Goal: Navigation & Orientation: Find specific page/section

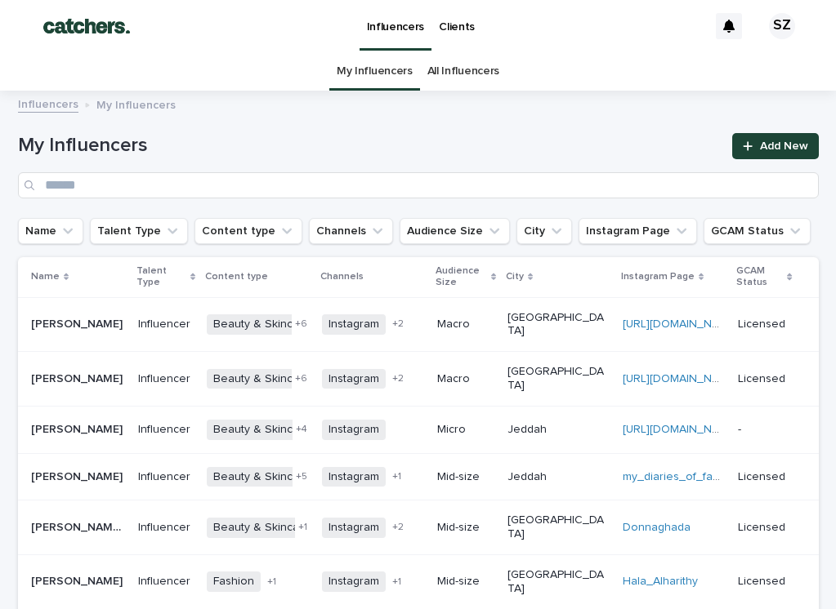
click at [451, 33] on link "Clients" at bounding box center [456, 25] width 51 height 51
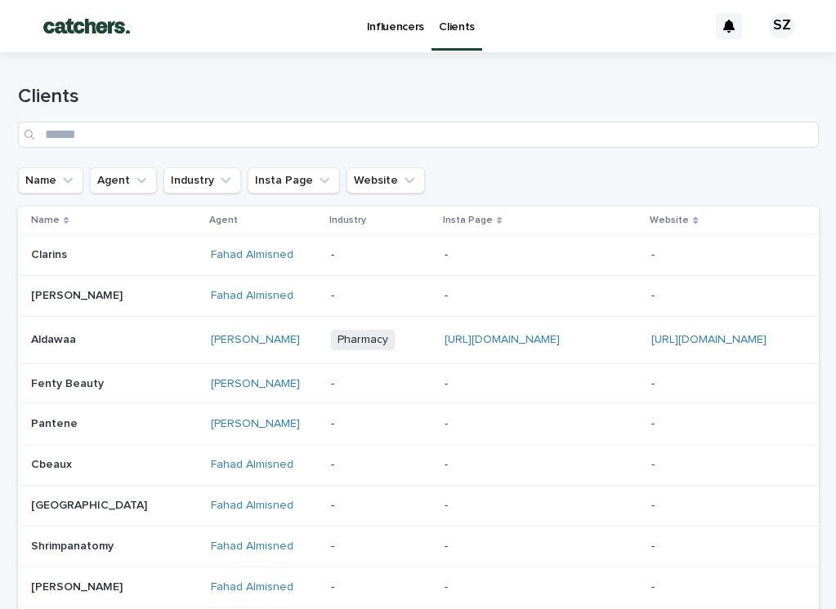
click at [389, 28] on p "Influencers" at bounding box center [396, 17] width 58 height 34
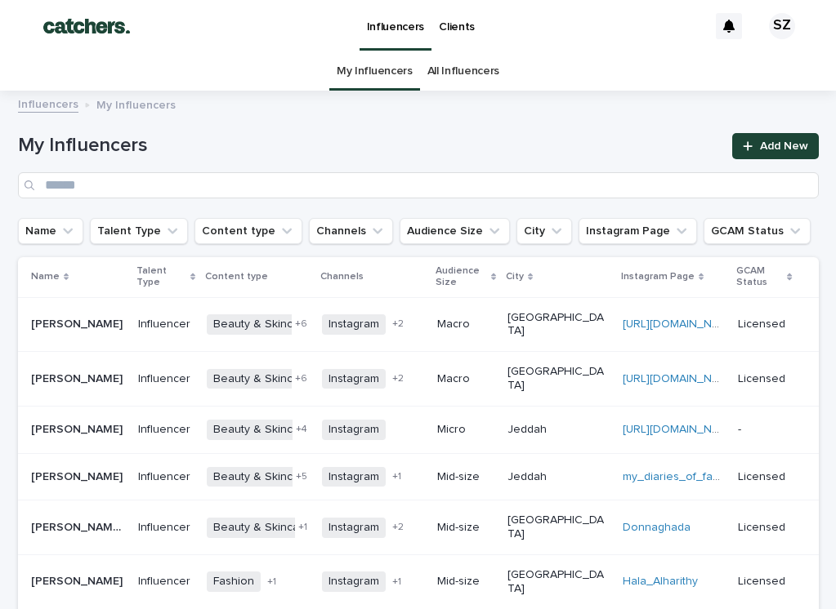
click at [461, 29] on p "Clients" at bounding box center [457, 17] width 36 height 34
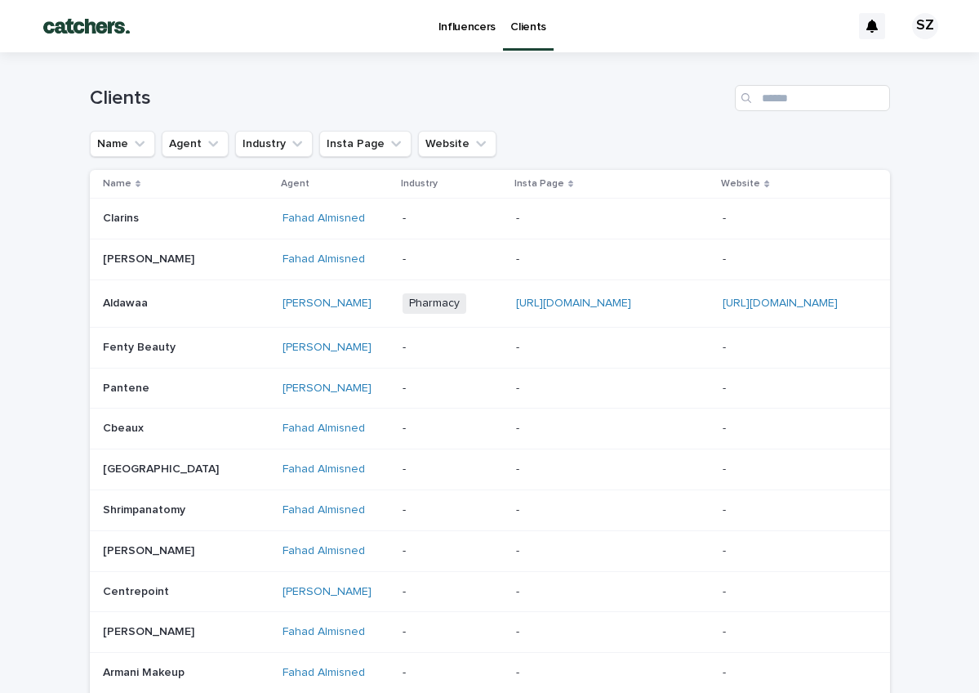
click at [470, 25] on p "Influencers" at bounding box center [468, 17] width 58 height 34
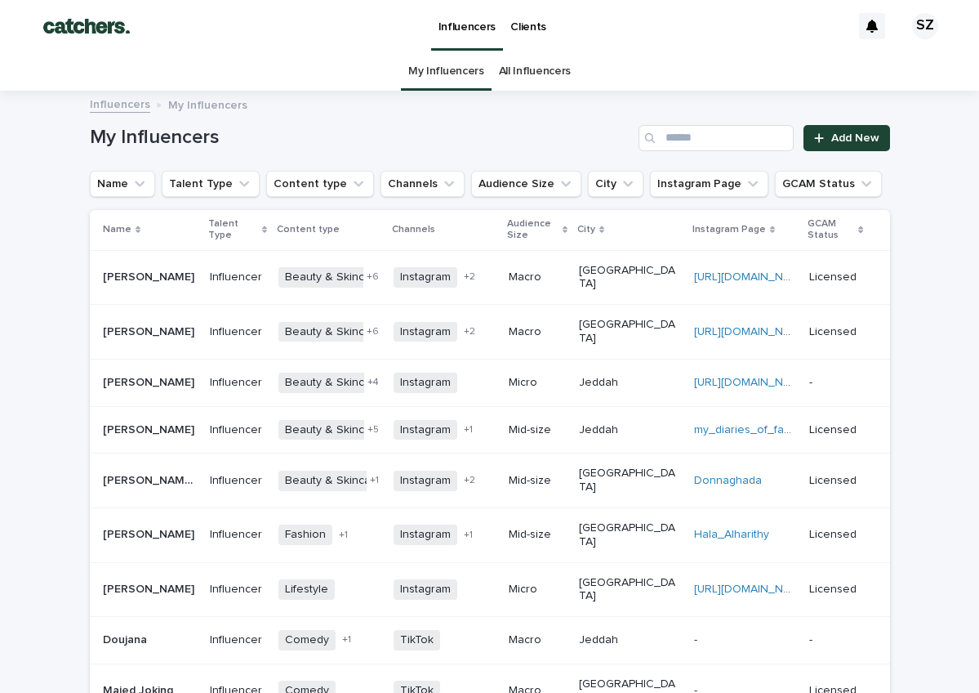
click at [531, 24] on p "Clients" at bounding box center [528, 17] width 36 height 34
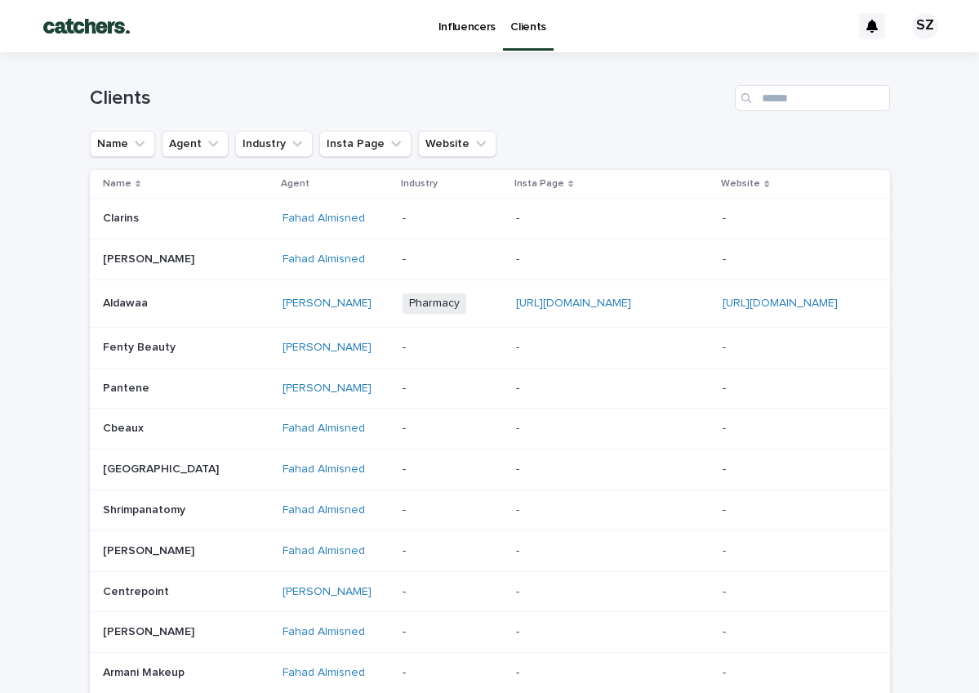
click at [472, 29] on p "Influencers" at bounding box center [468, 17] width 58 height 34
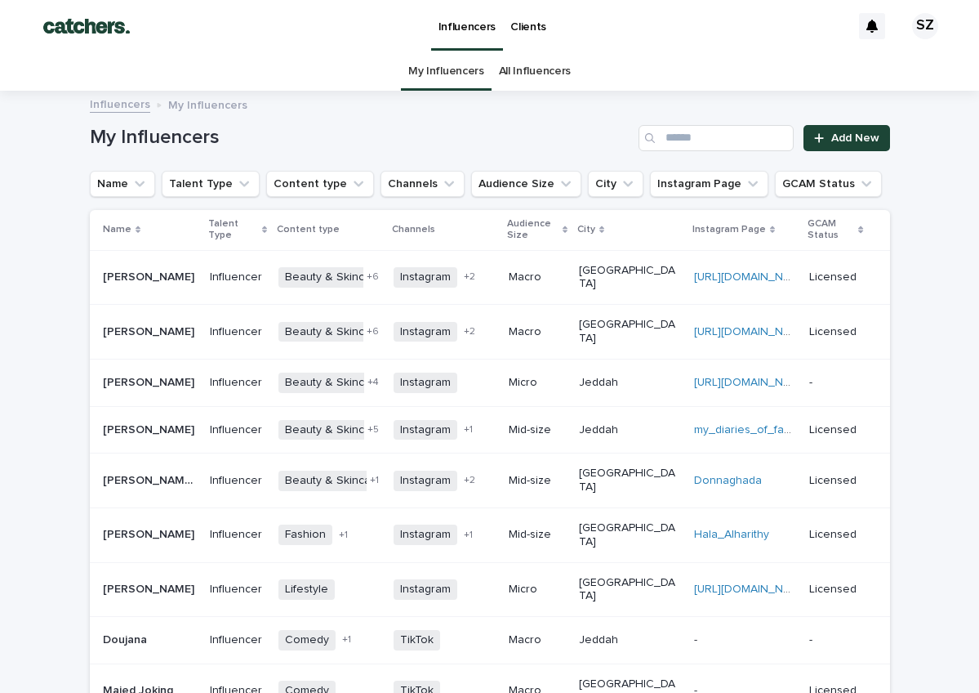
click at [529, 26] on p "Clients" at bounding box center [528, 17] width 36 height 34
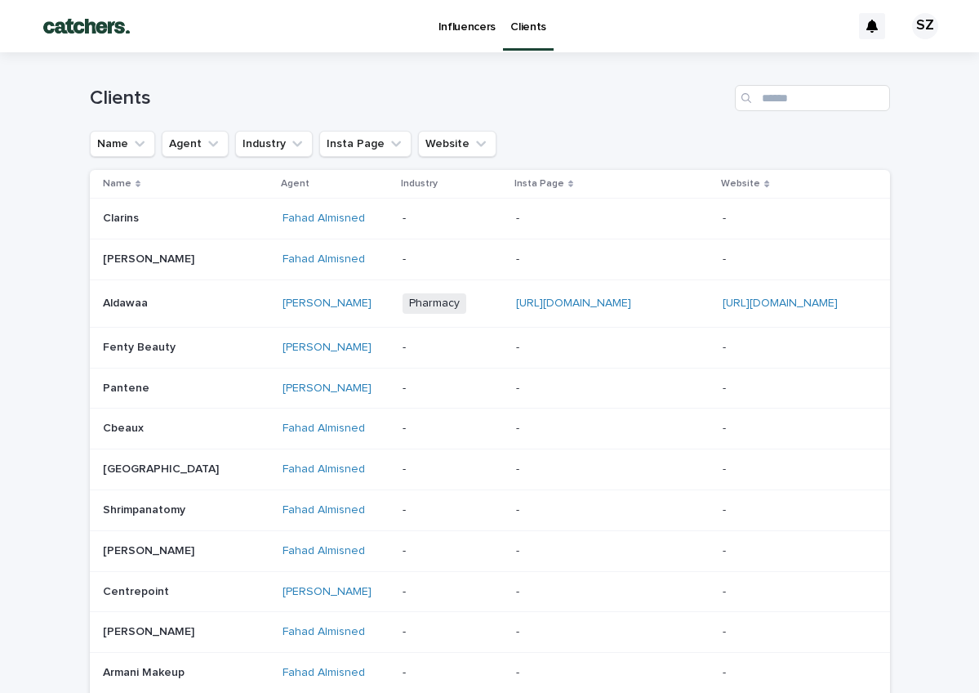
click at [474, 23] on p "Influencers" at bounding box center [468, 17] width 58 height 34
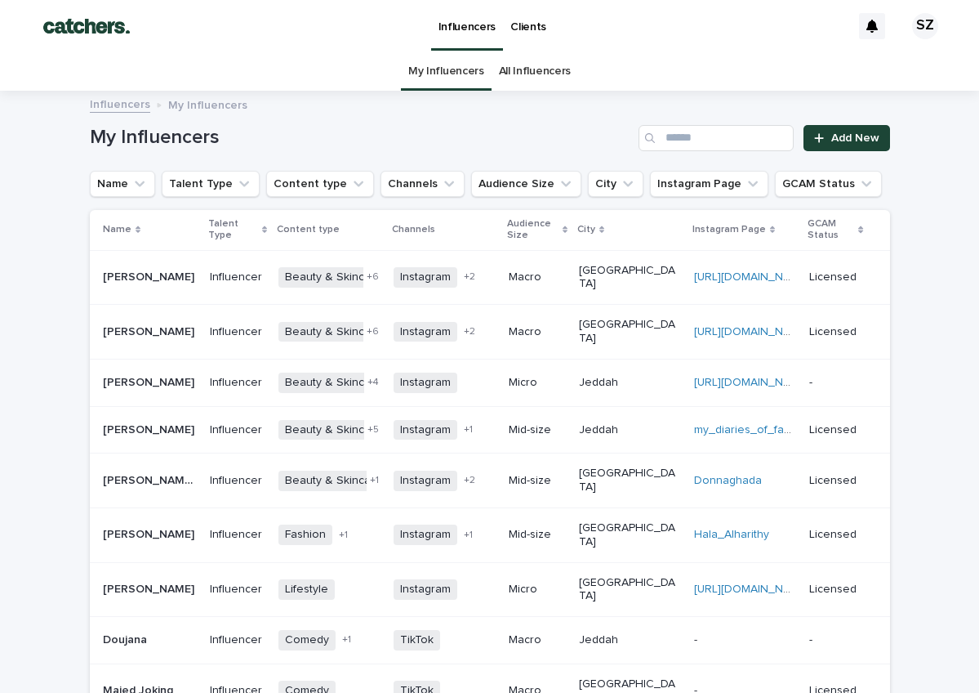
click at [541, 76] on link "All Influencers" at bounding box center [535, 71] width 72 height 38
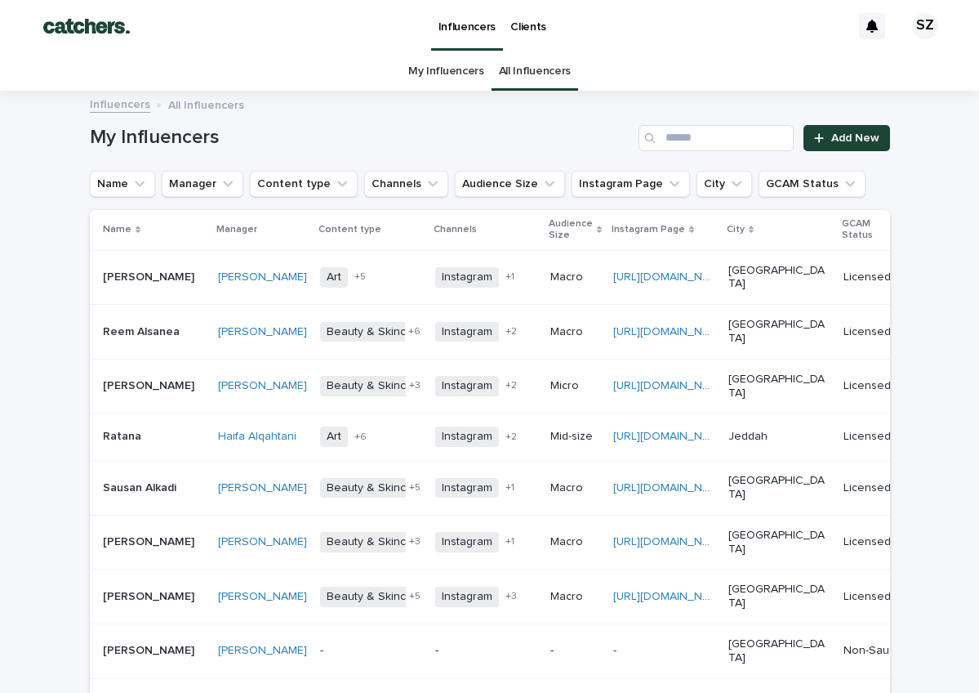
click at [529, 33] on link "Clients" at bounding box center [528, 25] width 51 height 51
